Goal: Task Accomplishment & Management: Manage account settings

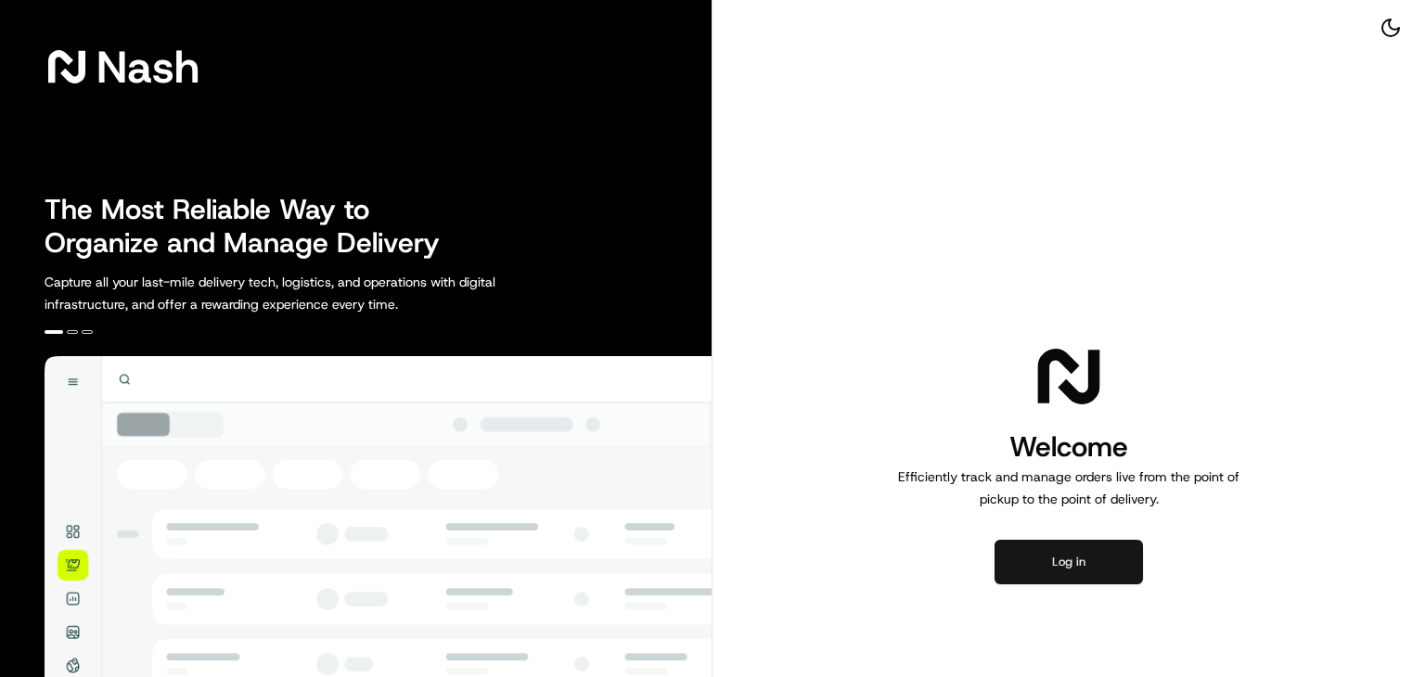
click at [1086, 567] on button "Log in" at bounding box center [1069, 562] width 148 height 45
